Goal: Check status: Check status

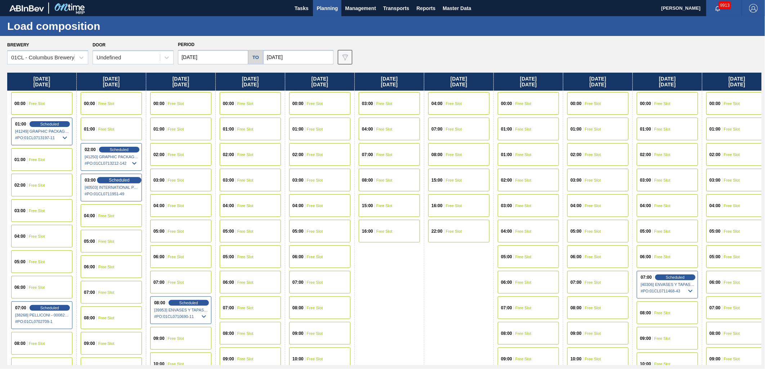
click at [119, 177] on div "Scheduled" at bounding box center [119, 180] width 44 height 6
click at [119, 181] on span "Scheduled" at bounding box center [119, 180] width 21 height 5
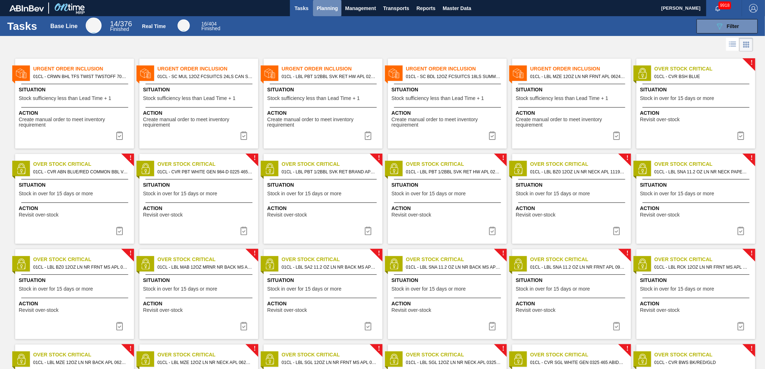
click at [324, 5] on span "Planning" at bounding box center [327, 8] width 21 height 9
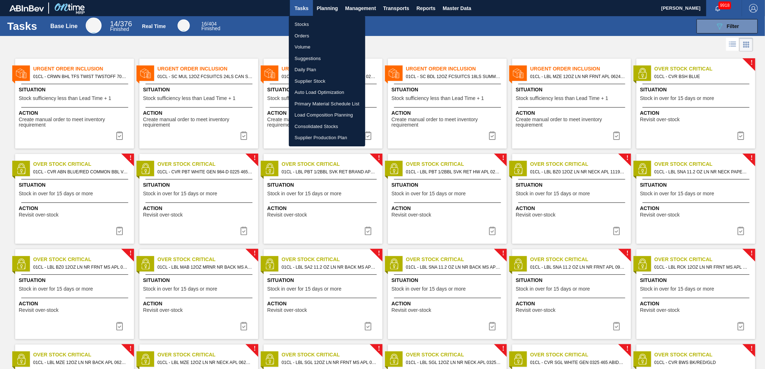
click at [309, 26] on li "Stocks" at bounding box center [327, 25] width 76 height 12
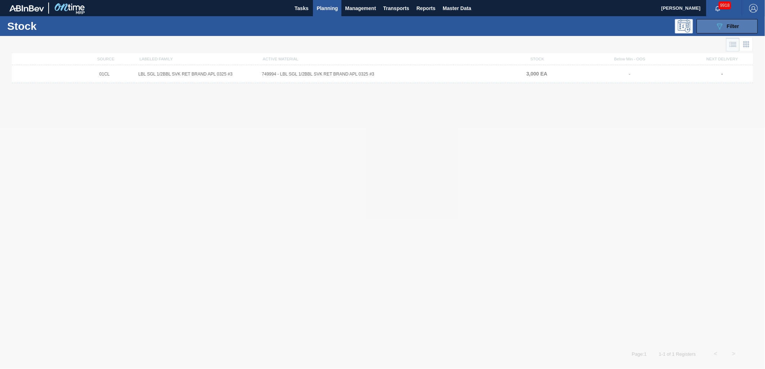
click at [711, 28] on button "089F7B8B-B2A5-4AFE-B5C0-19BA573D28AC Filter" at bounding box center [726, 26] width 61 height 14
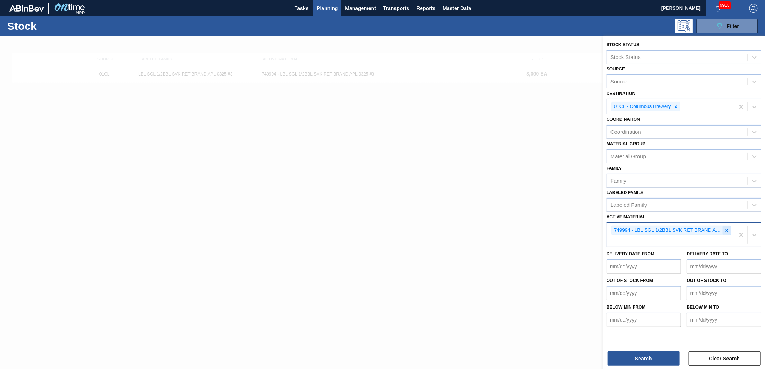
click at [727, 231] on icon at bounding box center [726, 230] width 5 height 5
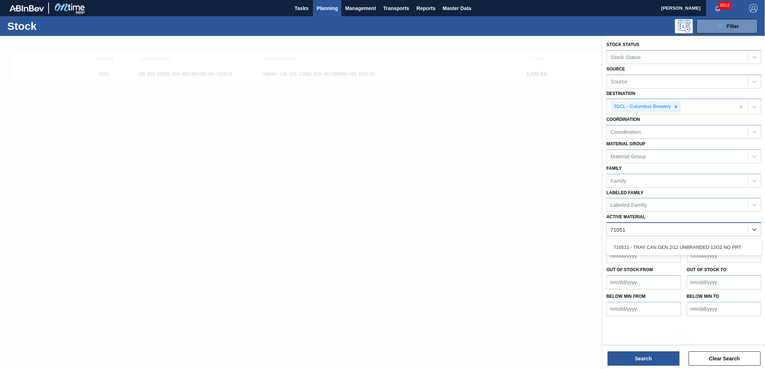
type Material "710511"
click at [714, 243] on div "710511 - TRAY CAN GEN 2/12 UNBRANDED 12OZ NO PRT" at bounding box center [683, 247] width 155 height 13
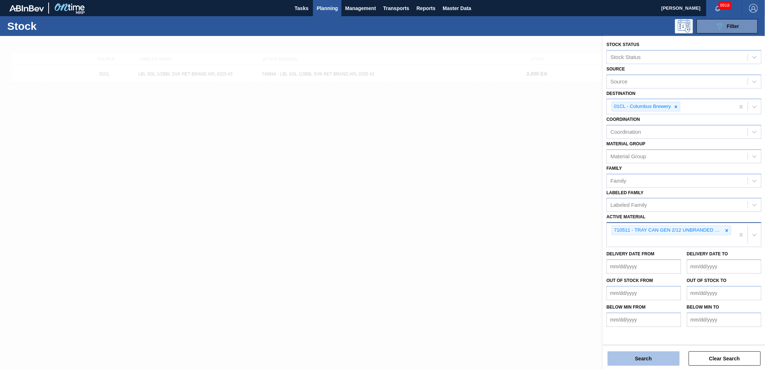
click at [641, 354] on button "Search" at bounding box center [643, 359] width 72 height 14
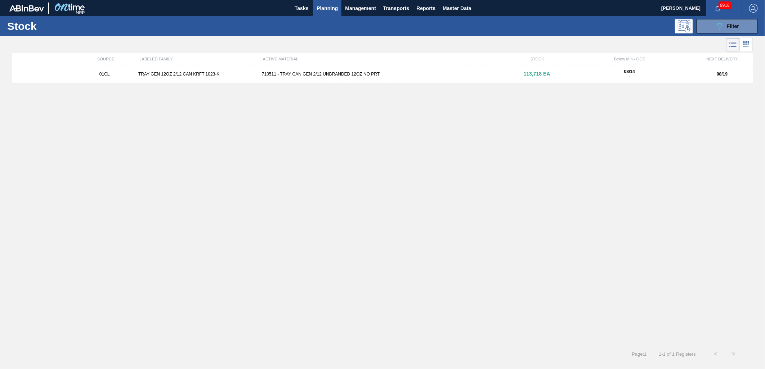
click at [320, 76] on div "710511 - TRAY CAN GEN 2/12 UNBRANDED 12OZ NO PRT" at bounding box center [382, 74] width 247 height 5
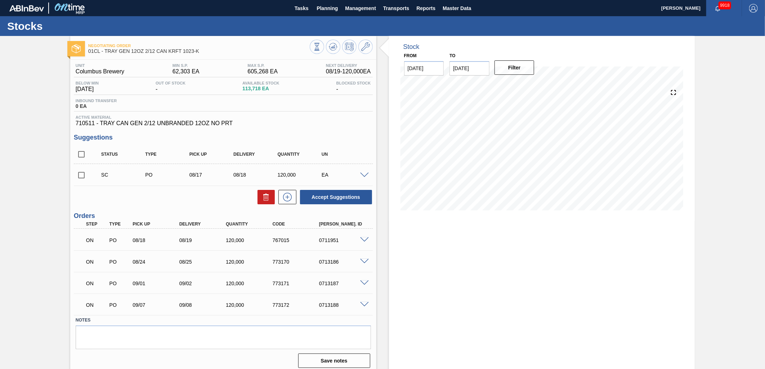
click at [363, 242] on span at bounding box center [364, 240] width 9 height 5
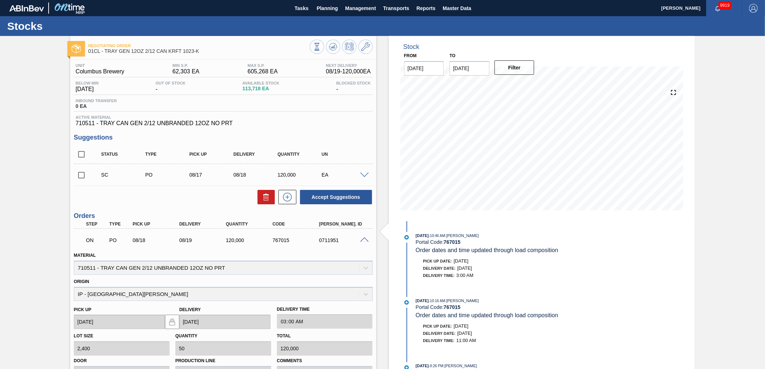
scroll to position [40, 0]
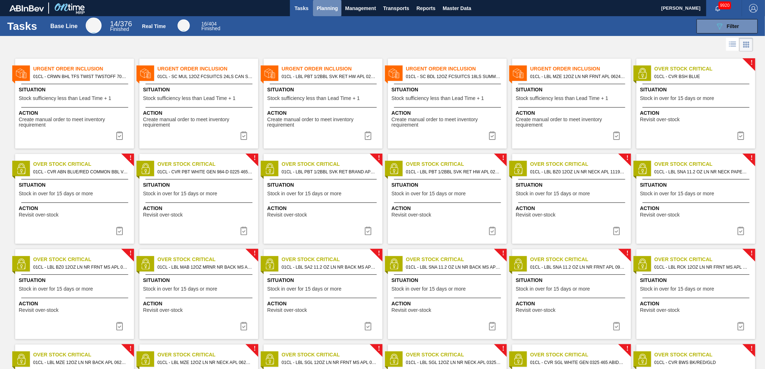
click at [329, 9] on span "Planning" at bounding box center [327, 8] width 21 height 9
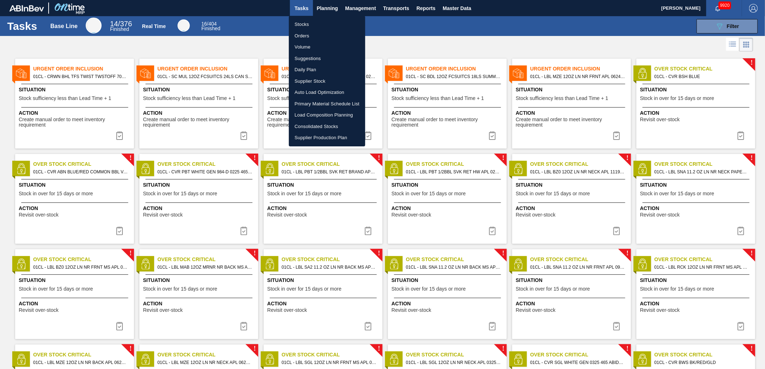
click at [317, 112] on li "Load Composition Planning" at bounding box center [327, 115] width 76 height 12
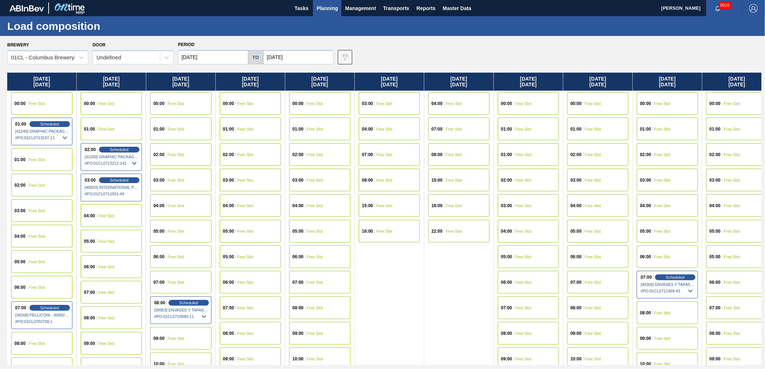
click at [224, 62] on input "[DATE]" at bounding box center [213, 57] width 70 height 14
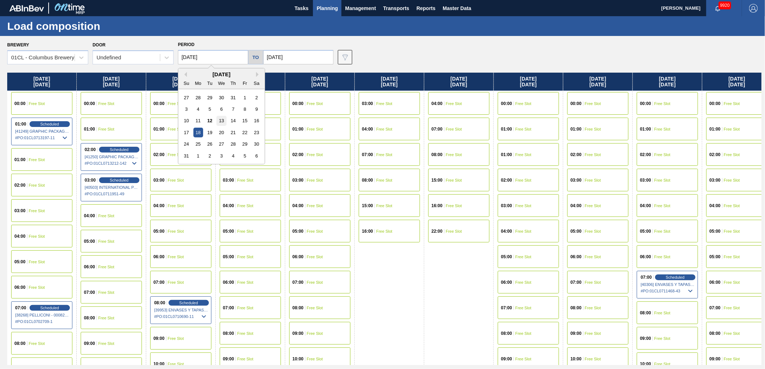
click at [225, 121] on div "13" at bounding box center [221, 121] width 10 height 10
type input "08/13/2025"
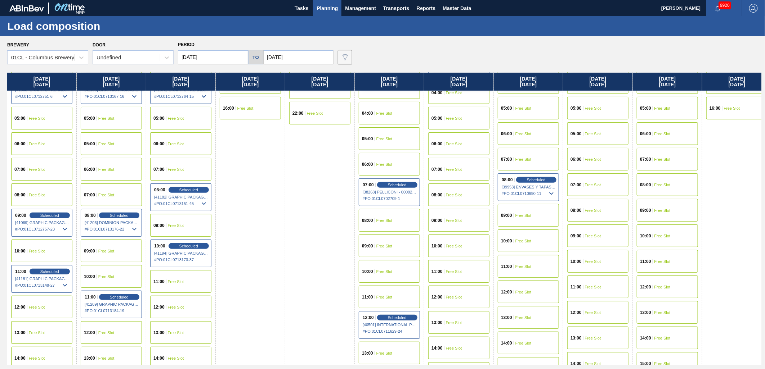
scroll to position [84, 0]
